Goal: Subscribe to service/newsletter

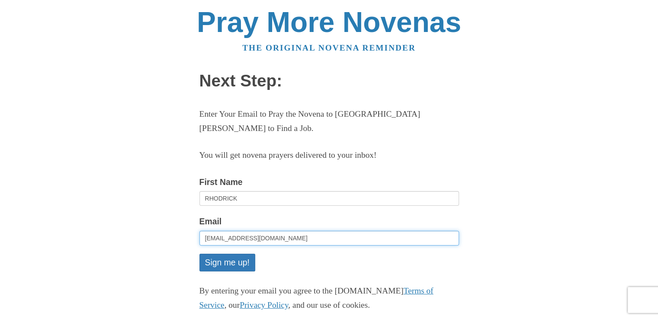
click at [280, 231] on input "[EMAIL_ADDRESS][DOMAIN_NAME]" at bounding box center [330, 238] width 260 height 15
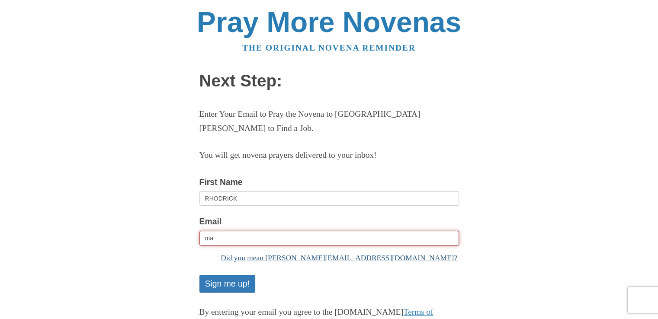
type input "m"
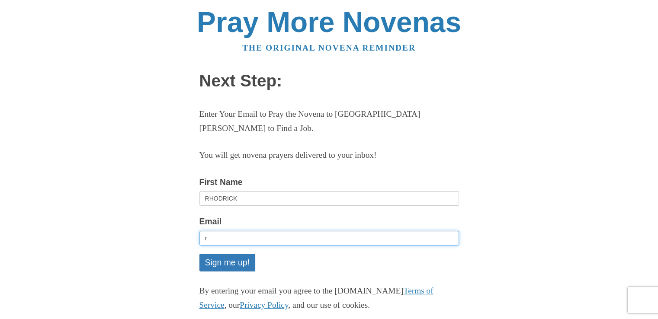
type input "[EMAIL_ADDRESS][DOMAIN_NAME]"
type input "Rhodrick"
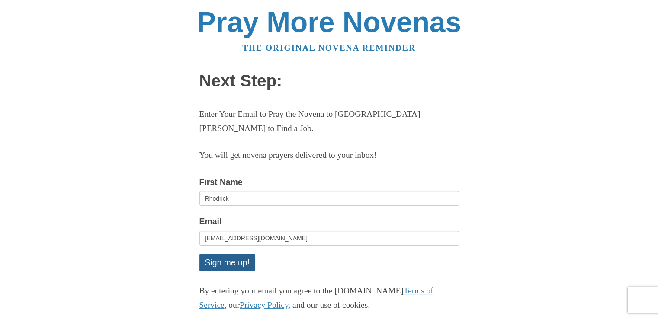
click at [221, 254] on button "Sign me up!" at bounding box center [228, 263] width 56 height 18
